Goal: Information Seeking & Learning: Learn about a topic

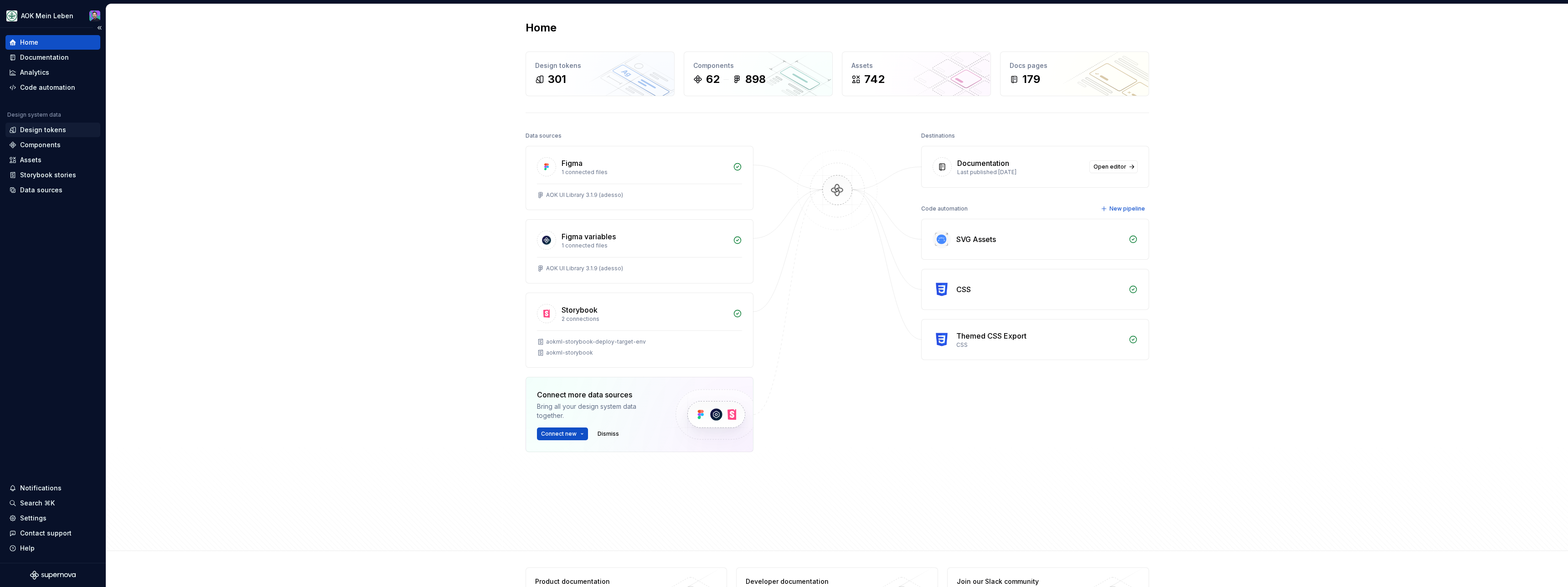
click at [44, 131] on div "Design tokens" at bounding box center [43, 130] width 46 height 9
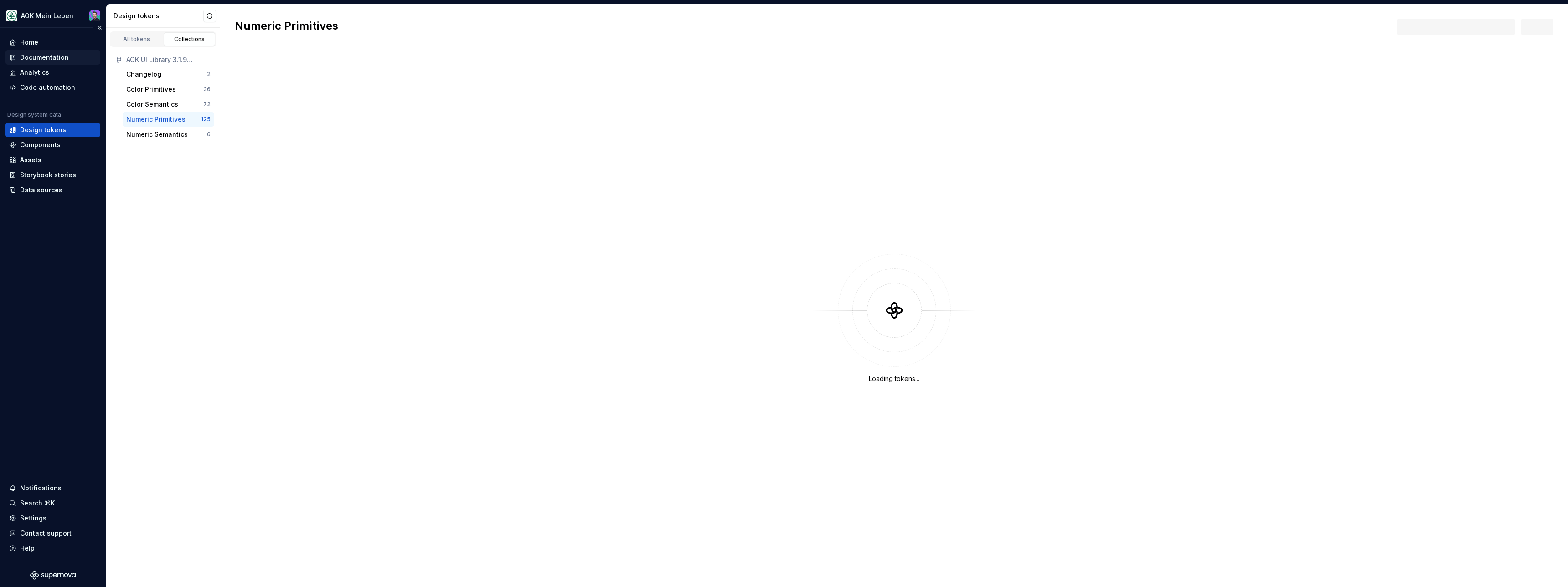
click at [63, 57] on div "Documentation" at bounding box center [44, 57] width 49 height 9
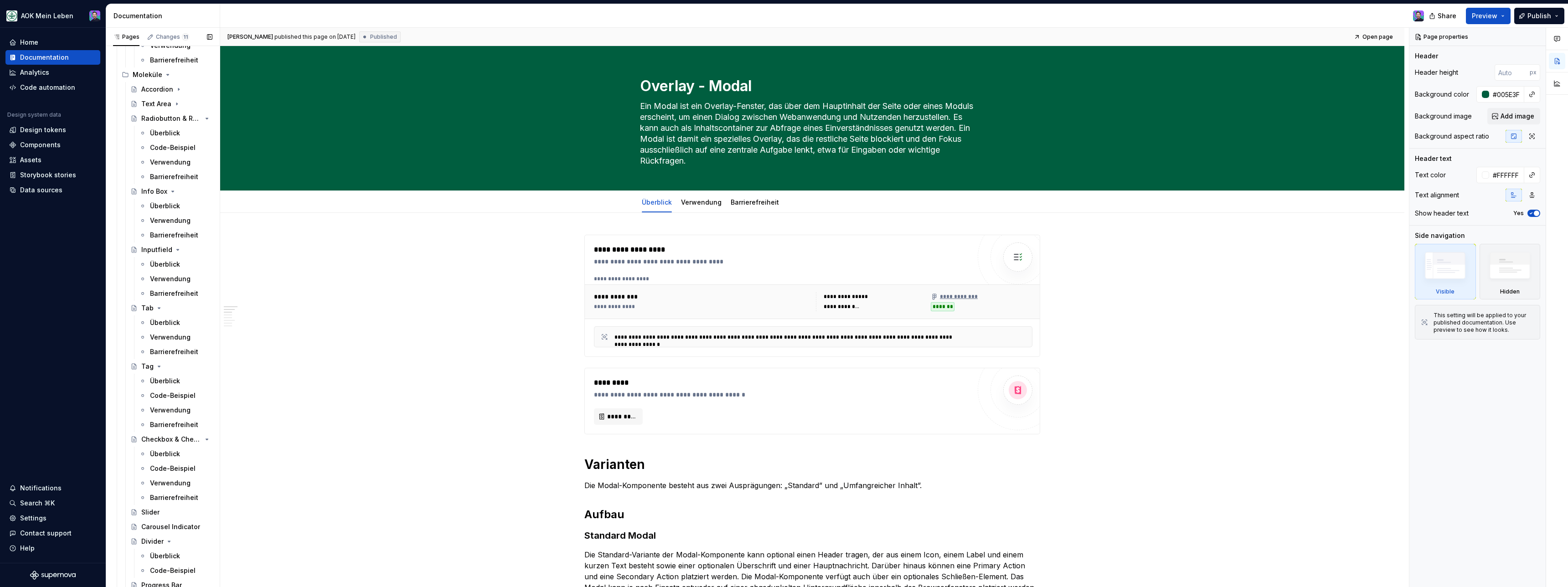
scroll to position [718, 0]
click at [164, 319] on div "Überblick" at bounding box center [164, 317] width 30 height 9
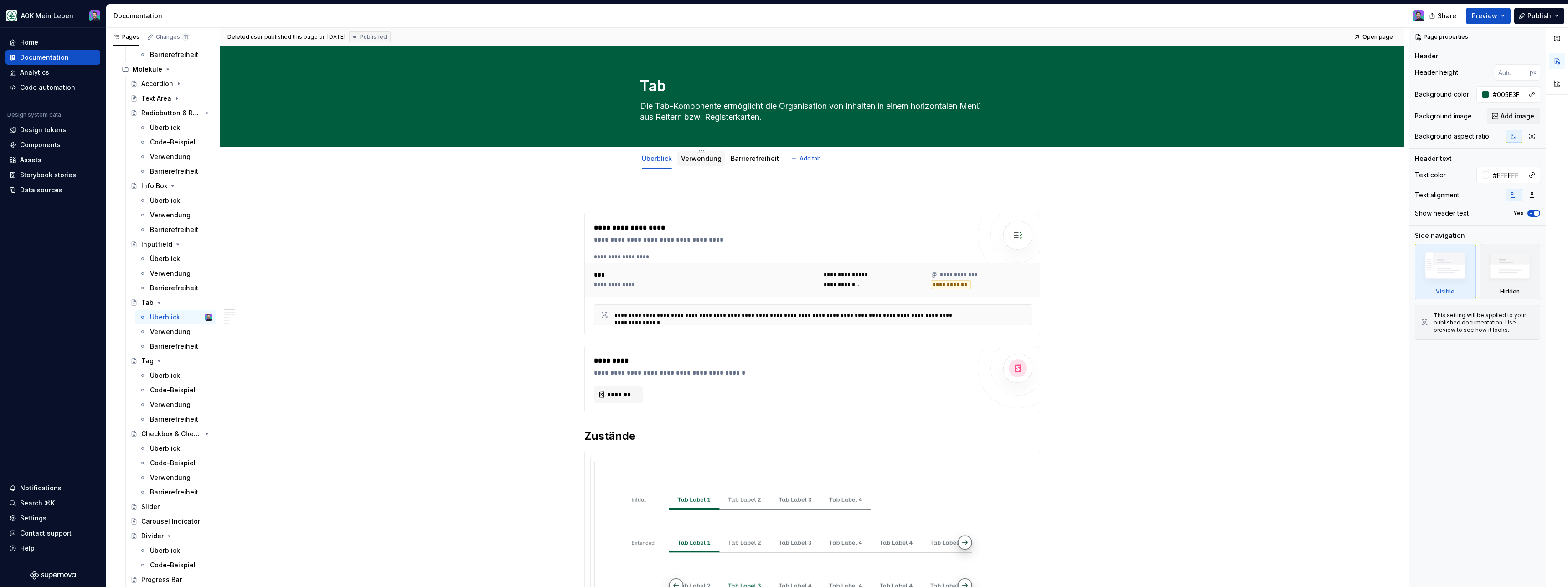
click at [701, 162] on link "Verwendung" at bounding box center [701, 158] width 41 height 8
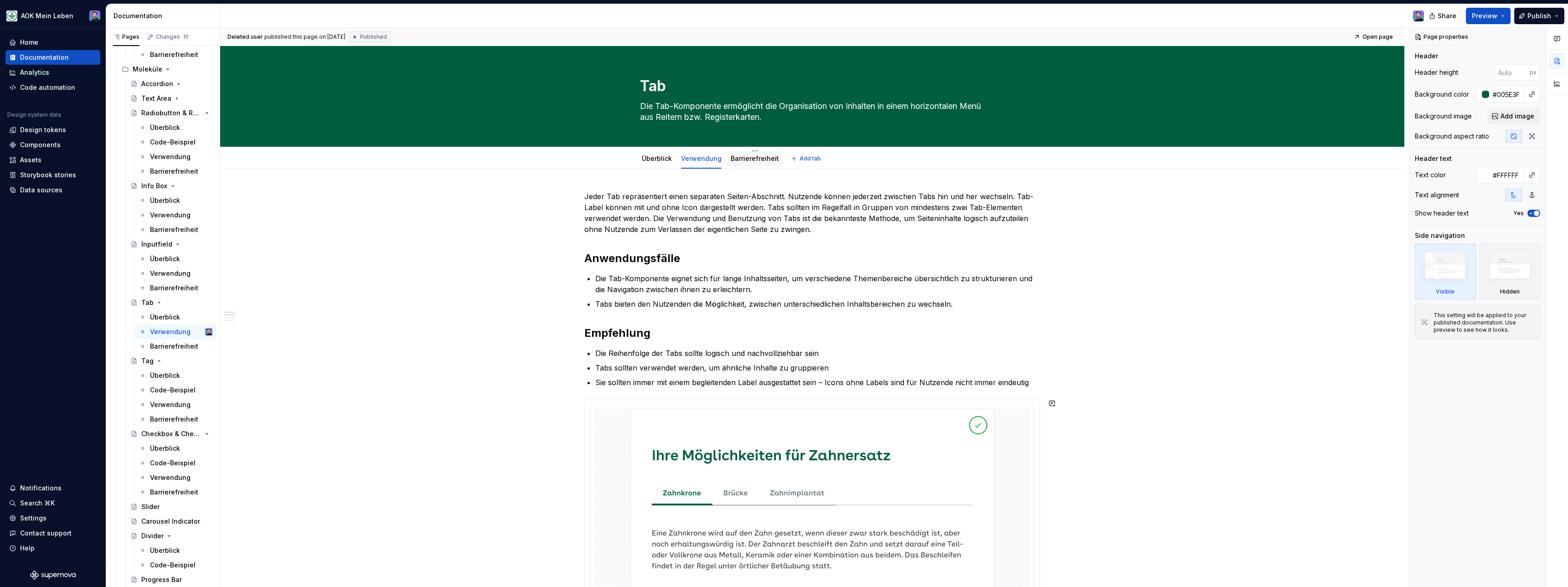
click at [751, 159] on link "Barrierefreiheit" at bounding box center [754, 158] width 48 height 8
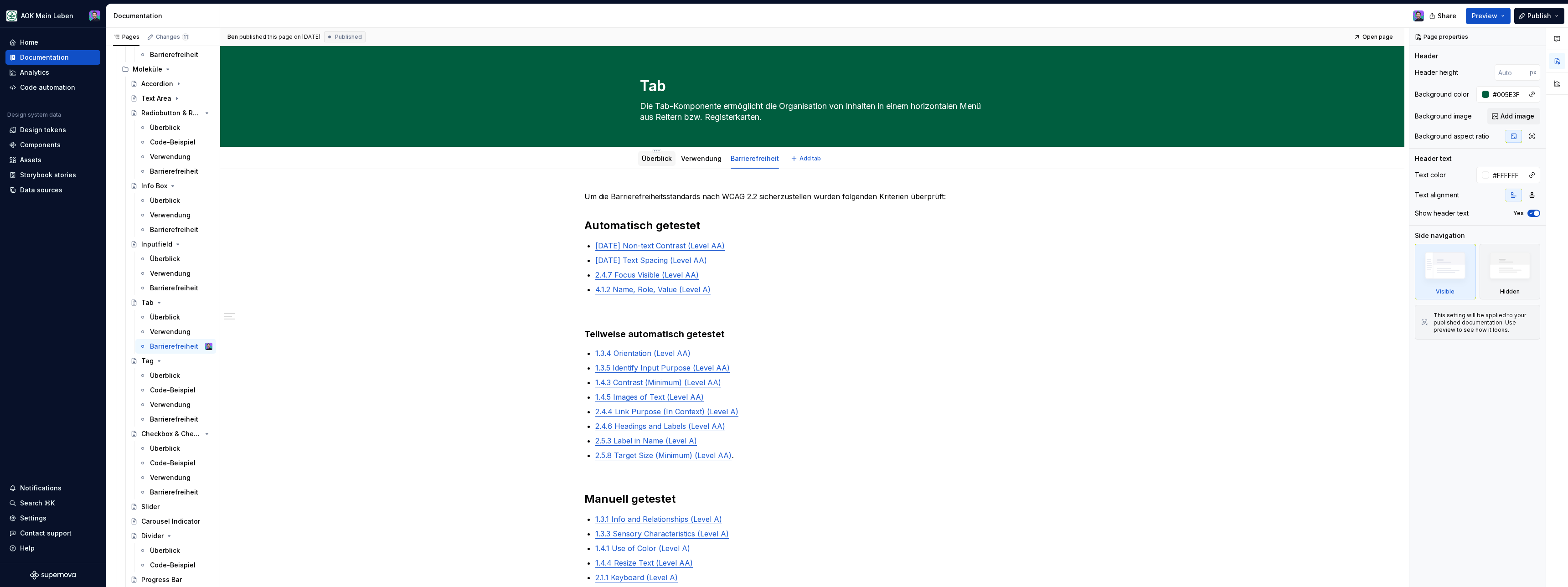
click at [658, 165] on div "Überblick" at bounding box center [656, 158] width 37 height 16
click at [660, 161] on link "Überblick" at bounding box center [656, 158] width 30 height 8
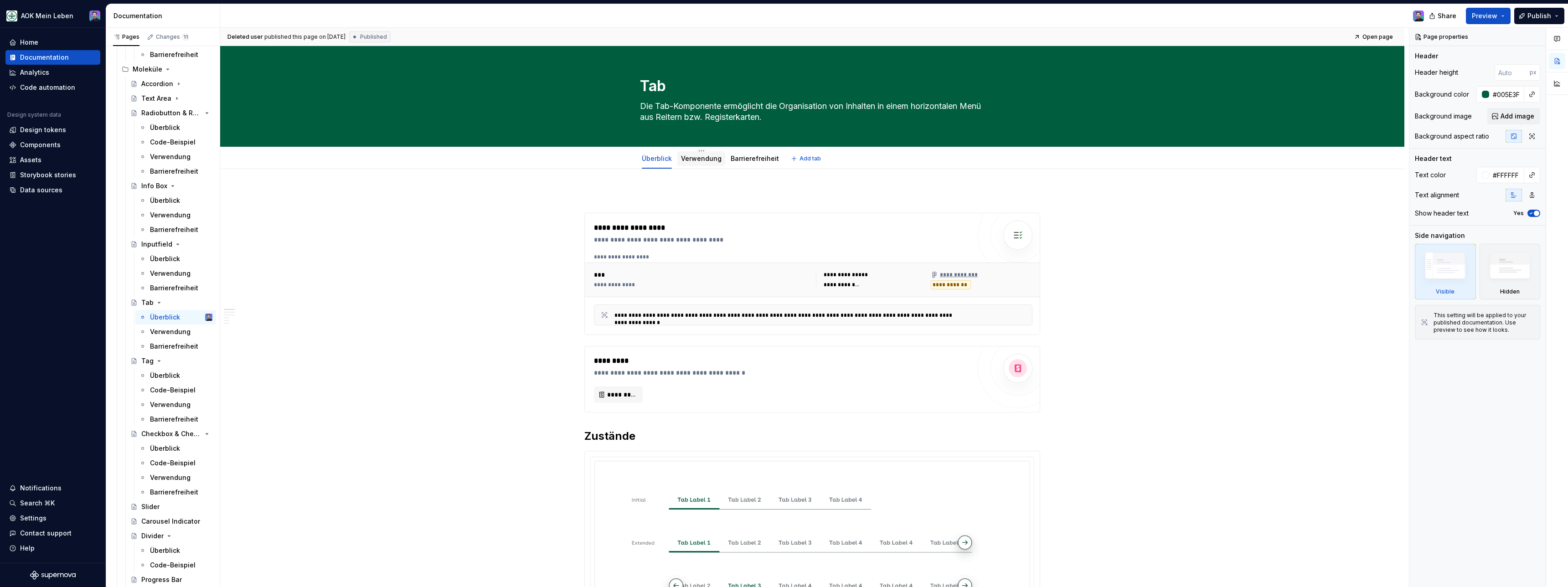
click at [715, 162] on div "Verwendung" at bounding box center [701, 158] width 41 height 9
click at [687, 162] on div "Verwendung" at bounding box center [701, 158] width 41 height 9
click at [687, 161] on link "Verwendung" at bounding box center [701, 158] width 41 height 8
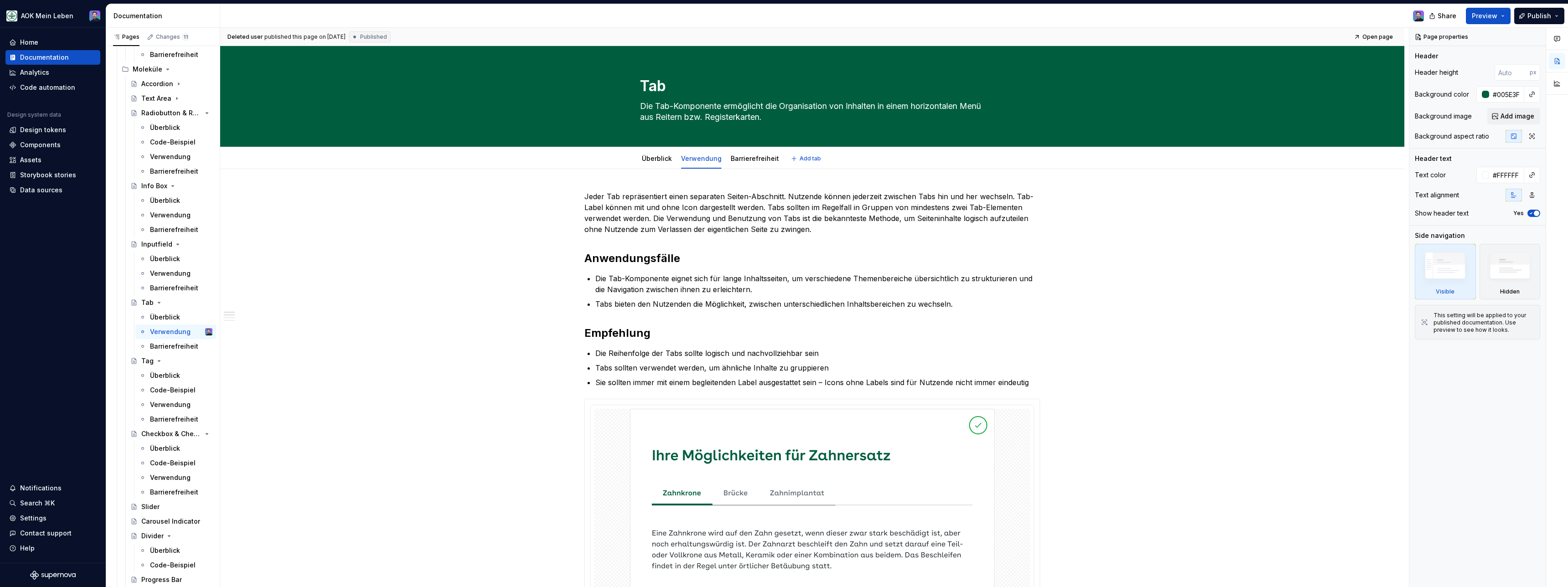
type textarea "*"
